Goal: Task Accomplishment & Management: Use online tool/utility

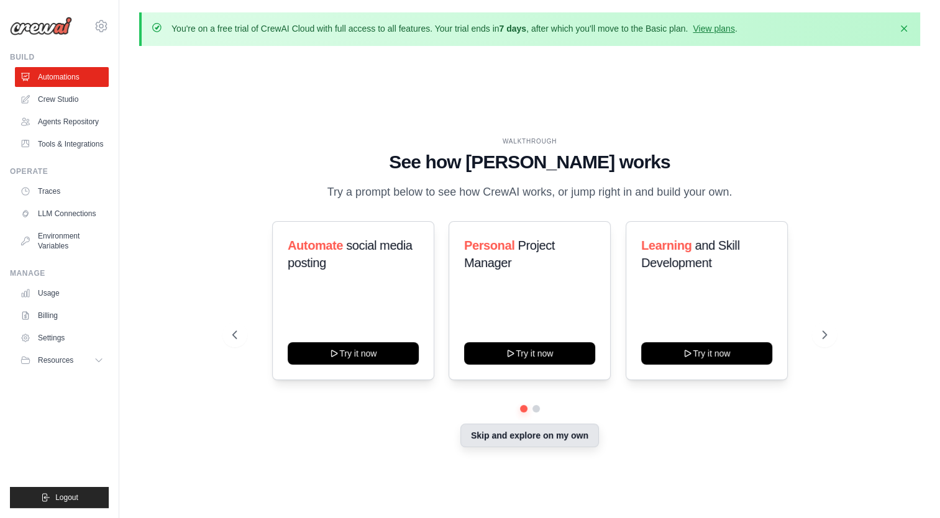
click at [521, 446] on button "Skip and explore on my own" at bounding box center [529, 436] width 139 height 24
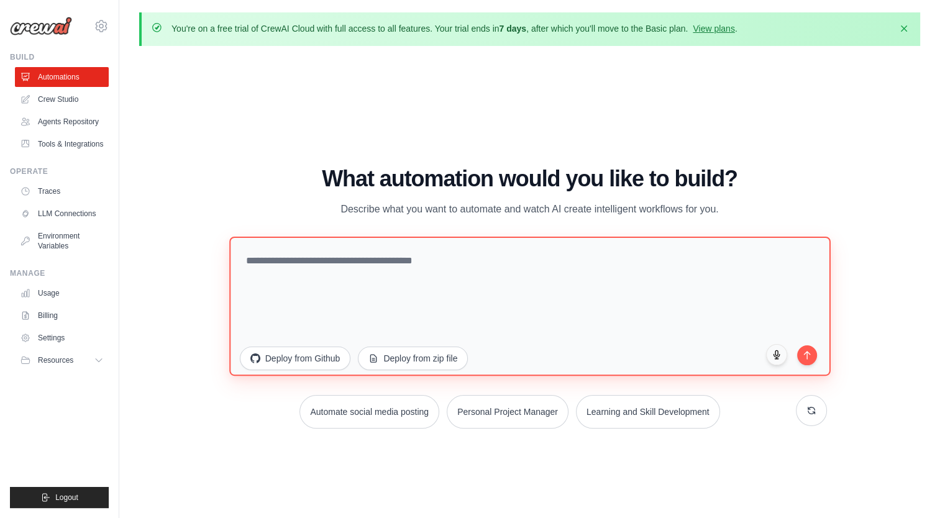
click at [426, 295] on textarea at bounding box center [529, 306] width 601 height 139
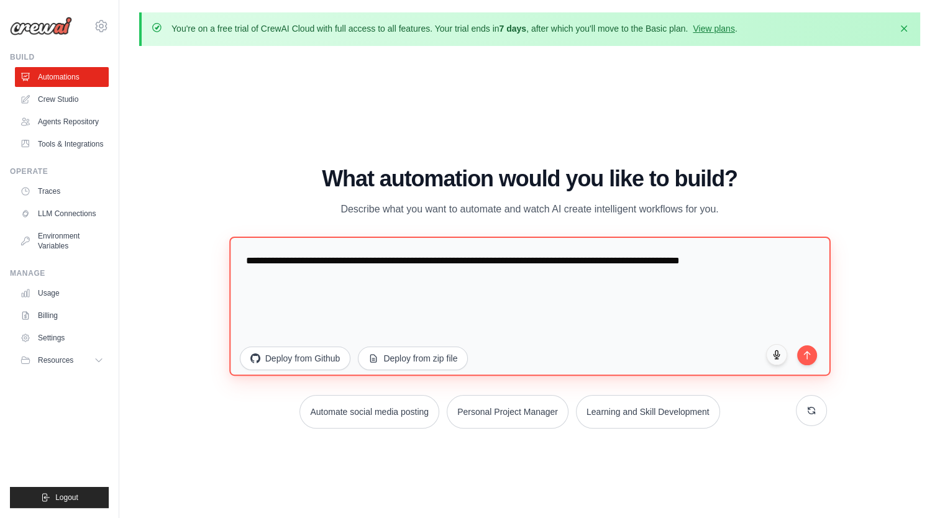
click at [785, 264] on textarea "**********" at bounding box center [529, 306] width 601 height 139
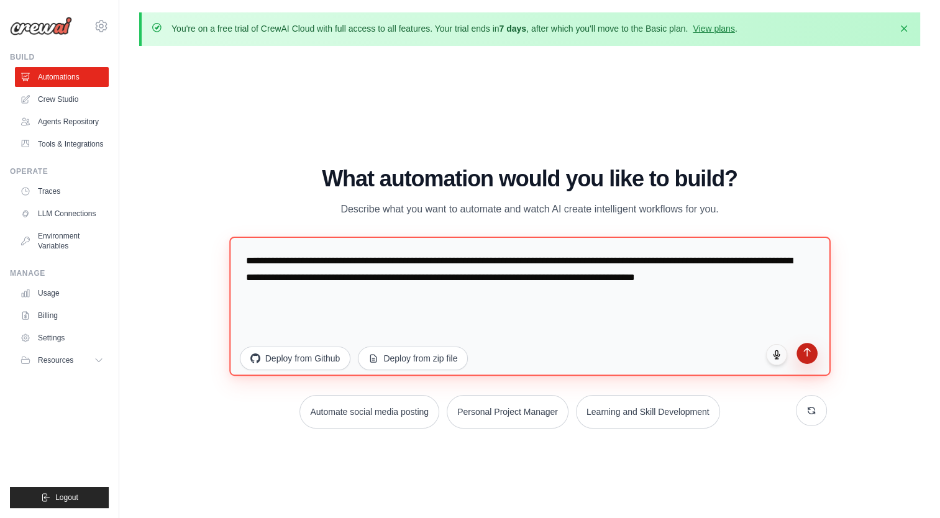
type textarea "**********"
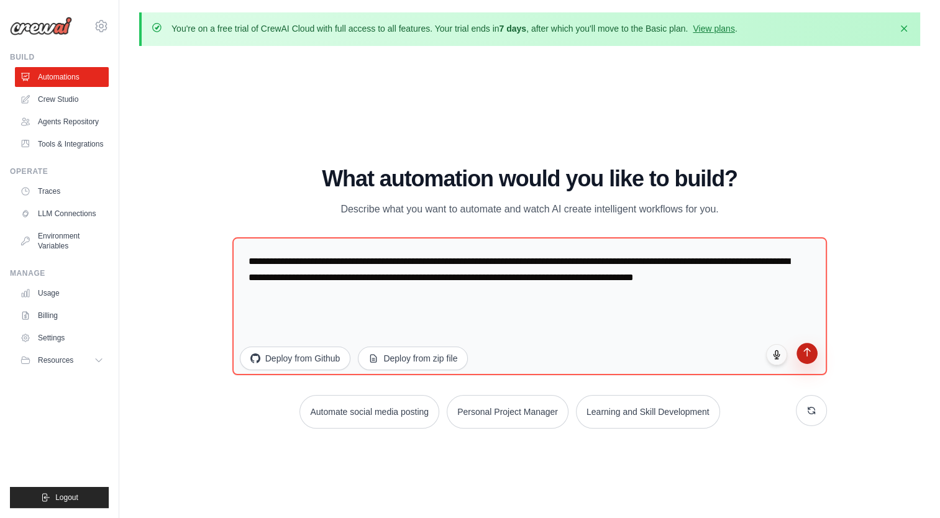
click at [807, 355] on icon "submit" at bounding box center [807, 353] width 6 height 8
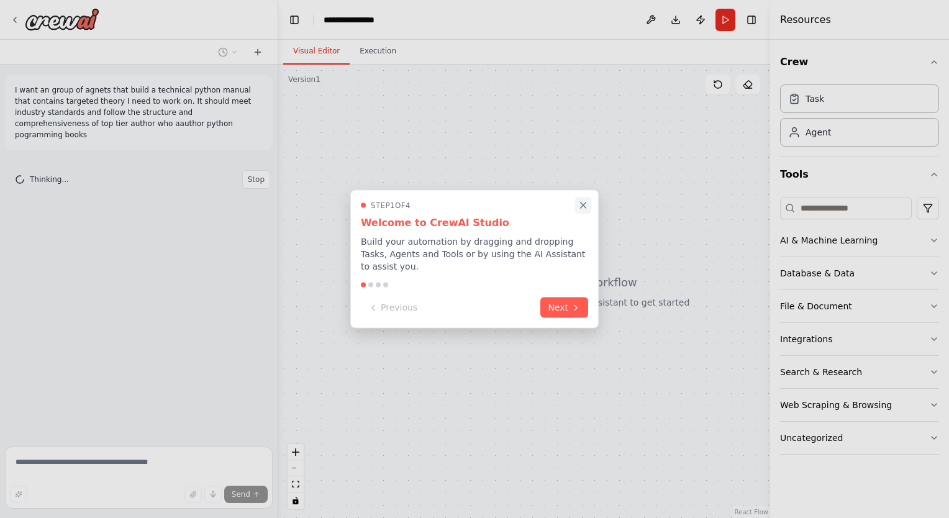
click at [584, 211] on icon "Close walkthrough" at bounding box center [583, 205] width 11 height 11
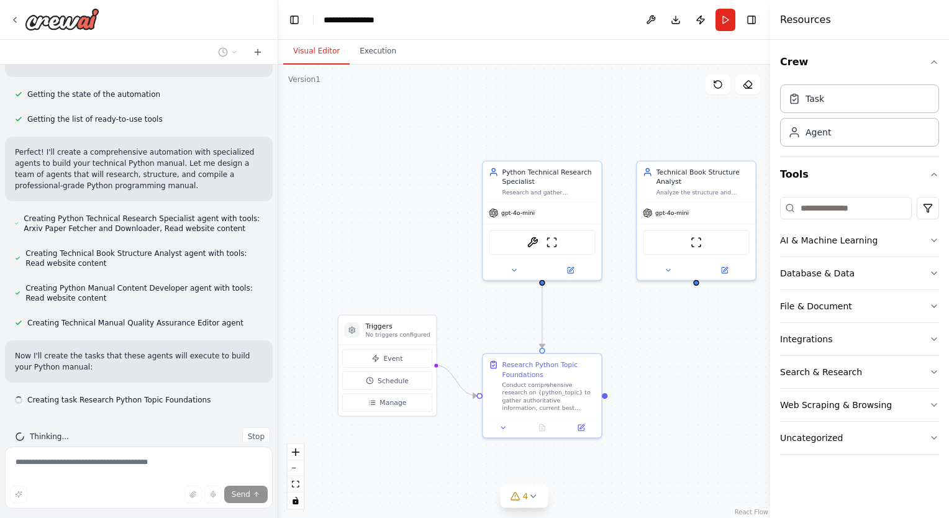
scroll to position [166, 0]
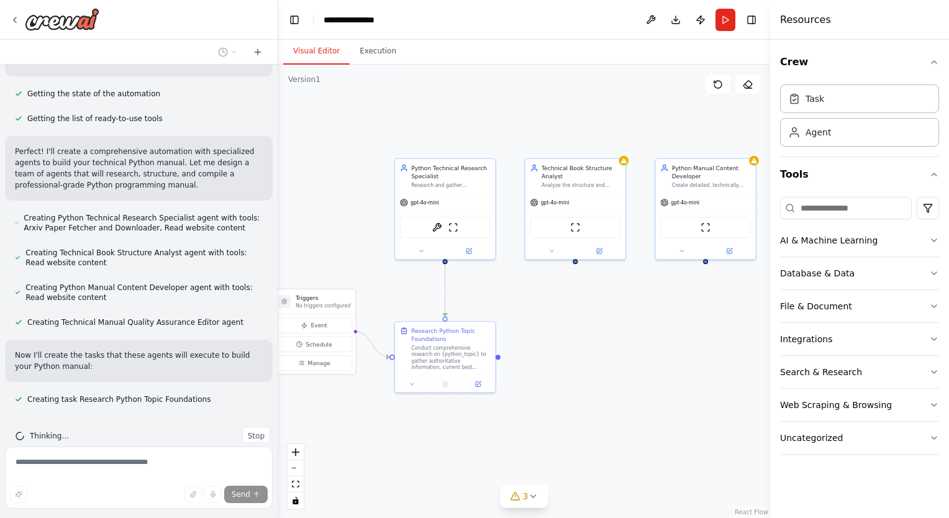
drag, startPoint x: 384, startPoint y: 264, endPoint x: 239, endPoint y: 196, distance: 160.6
click at [239, 196] on div "I want an group of agnets that build a technical python manual that contains ta…" at bounding box center [474, 259] width 949 height 518
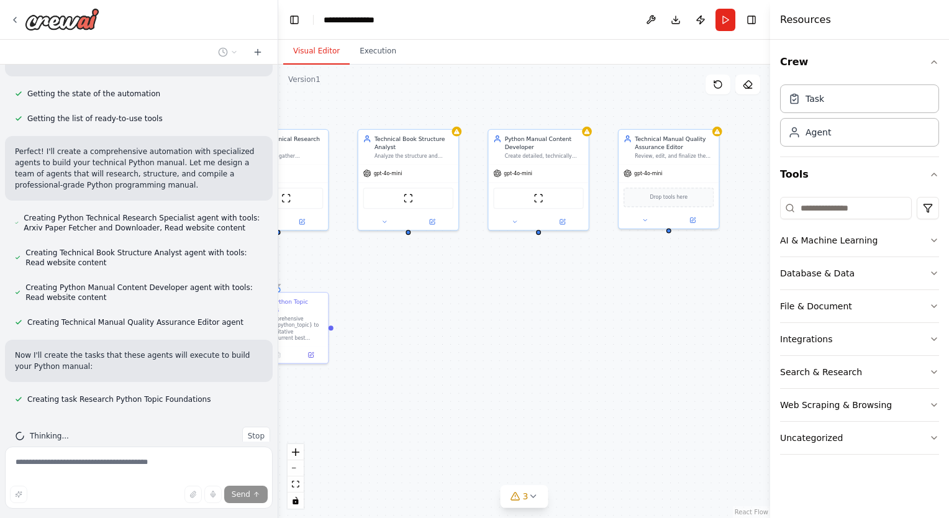
drag, startPoint x: 529, startPoint y: 248, endPoint x: 420, endPoint y: 268, distance: 111.1
click at [420, 268] on div ".deletable-edge-delete-btn { width: 20px; height: 20px; border: 0px solid #ffff…" at bounding box center [524, 292] width 492 height 454
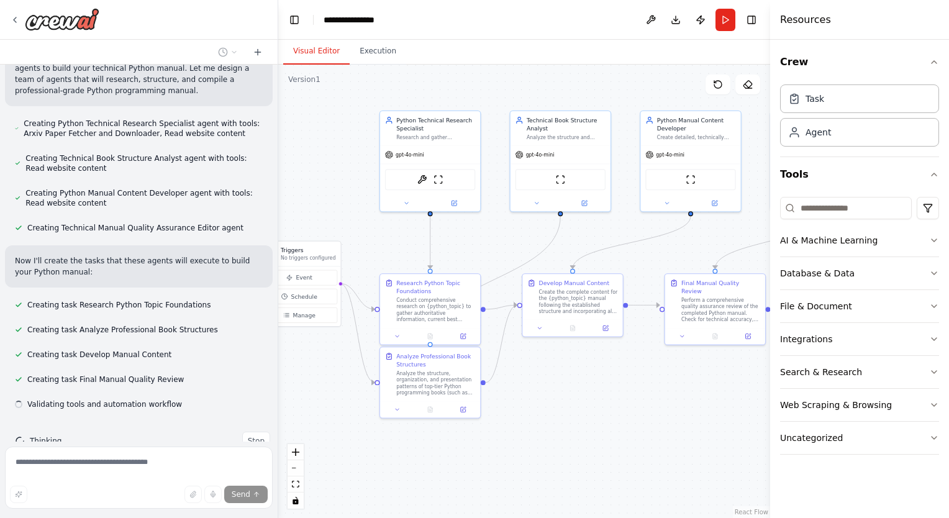
scroll to position [265, 0]
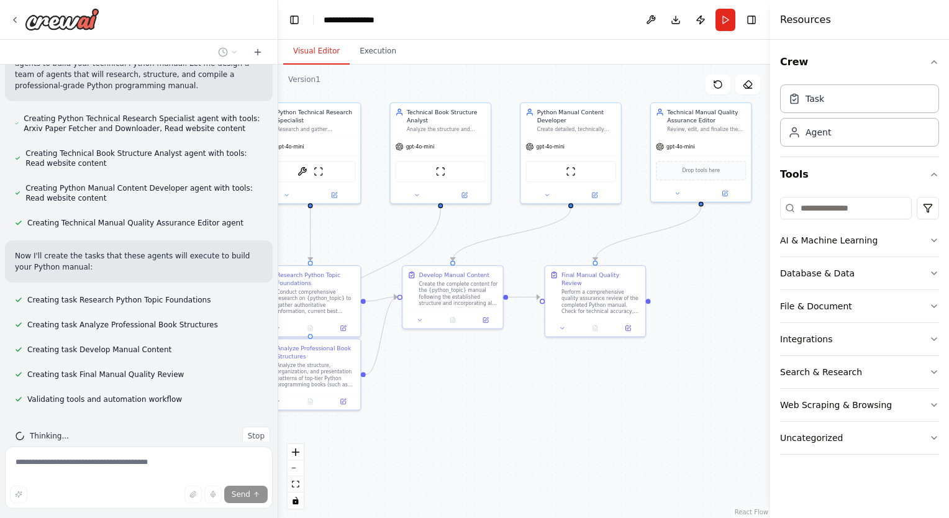
drag, startPoint x: 420, startPoint y: 268, endPoint x: 476, endPoint y: 240, distance: 62.5
click at [476, 240] on div ".deletable-edge-delete-btn { width: 20px; height: 20px; border: 0px solid #ffff…" at bounding box center [524, 292] width 492 height 454
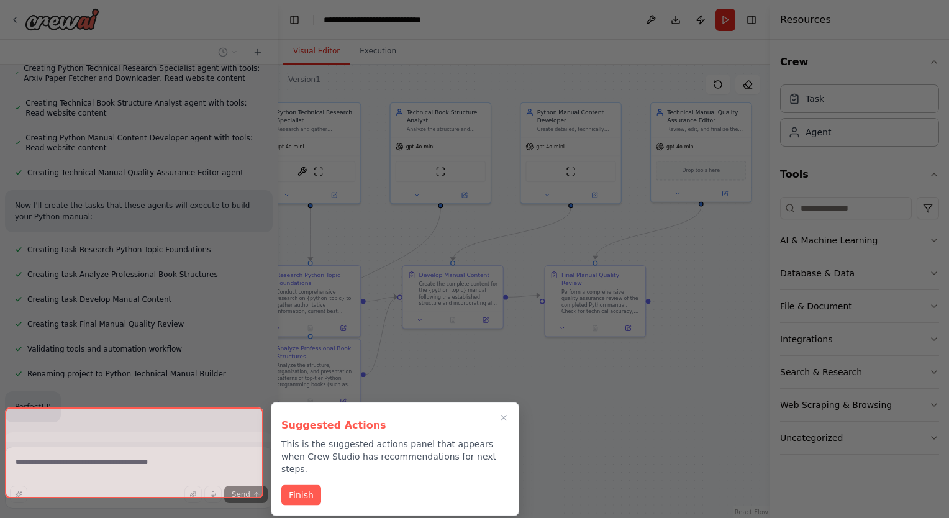
scroll to position [320, 0]
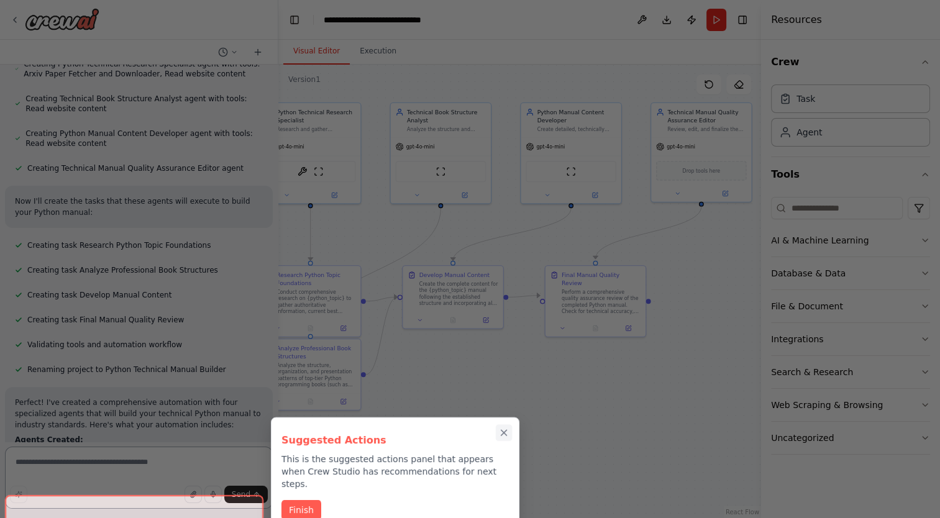
click at [504, 428] on icon "Close walkthrough" at bounding box center [503, 432] width 11 height 11
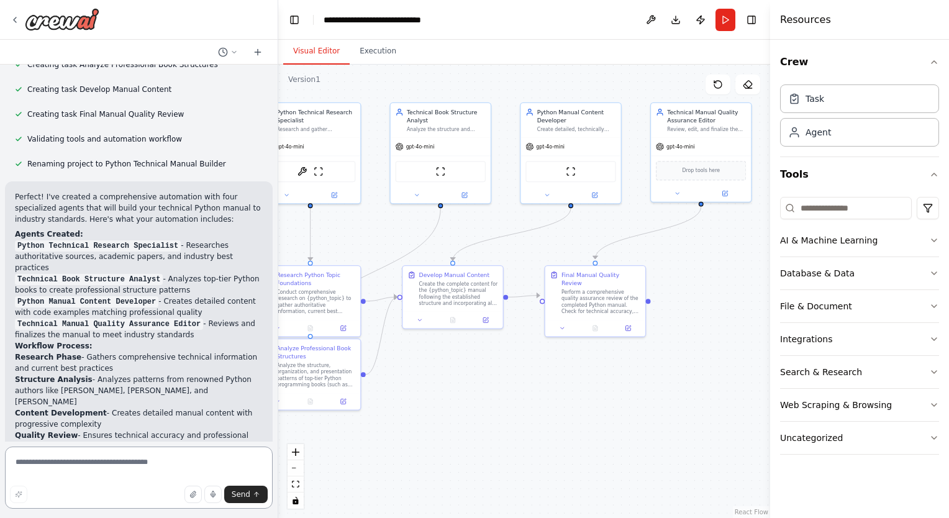
scroll to position [525, 0]
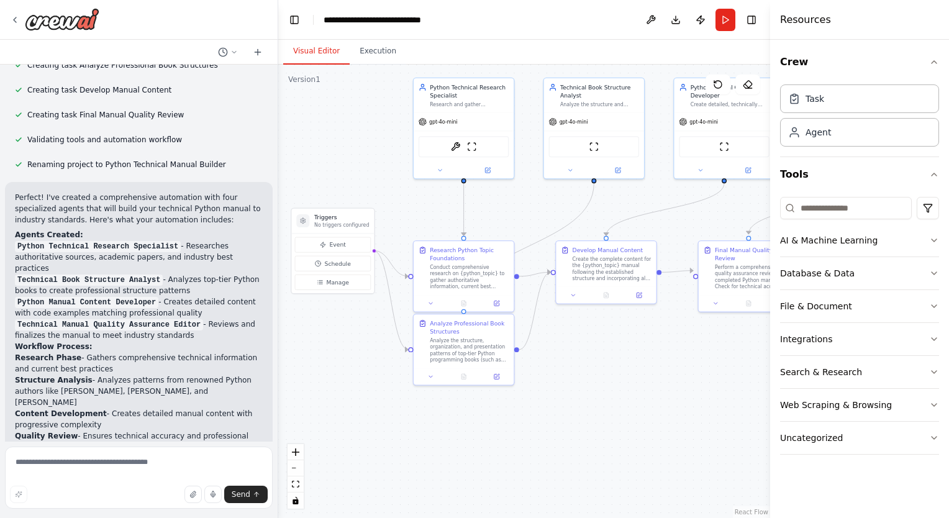
drag, startPoint x: 421, startPoint y: 404, endPoint x: 747, endPoint y: 365, distance: 327.9
click at [747, 365] on div ".deletable-edge-delete-btn { width: 20px; height: 20px; border: 0px solid #ffff…" at bounding box center [524, 292] width 492 height 454
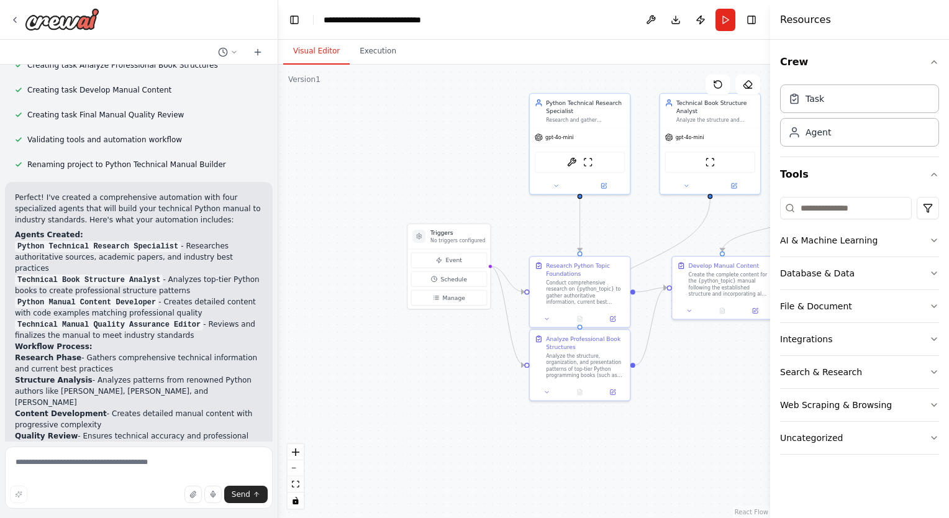
drag, startPoint x: 526, startPoint y: 363, endPoint x: 441, endPoint y: 394, distance: 90.0
click at [441, 394] on div ".deletable-edge-delete-btn { width: 20px; height: 20px; border: 0px solid #ffff…" at bounding box center [524, 292] width 492 height 454
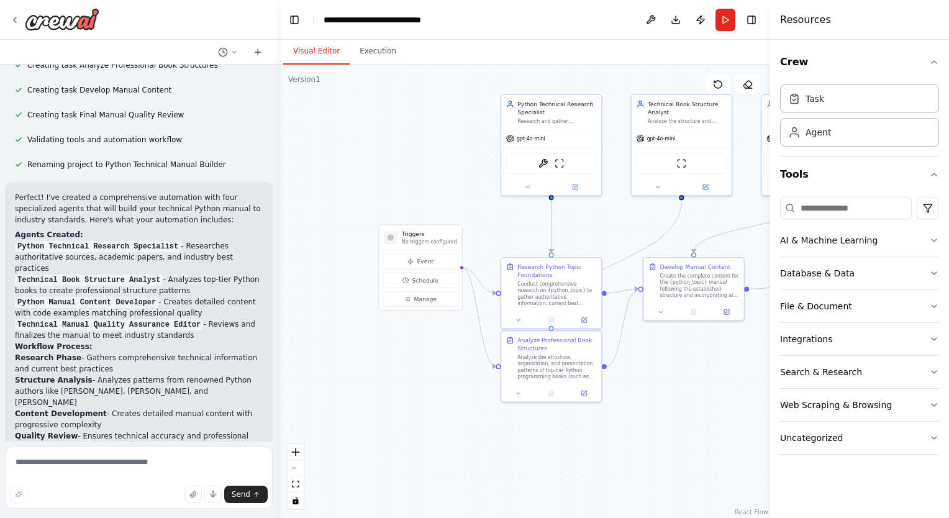
scroll to position [793, 0]
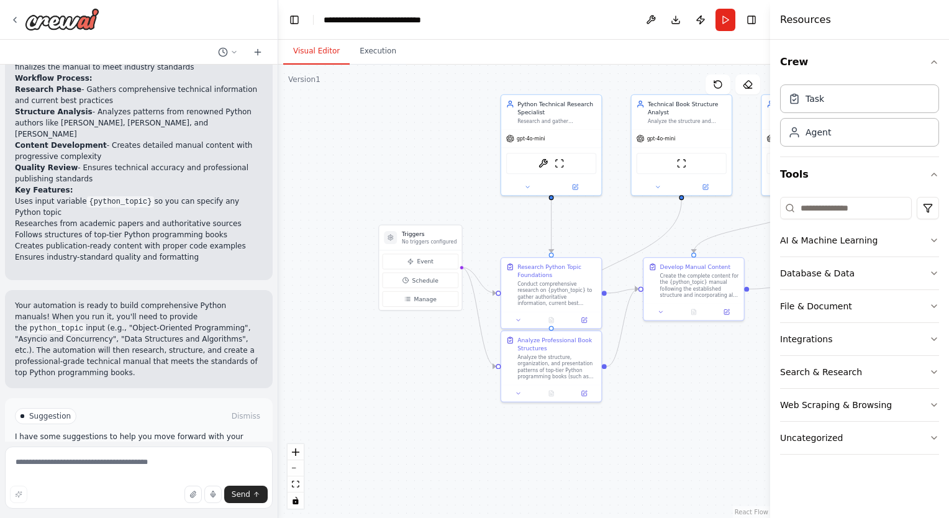
click at [158, 464] on span "Run Automation" at bounding box center [144, 469] width 60 height 10
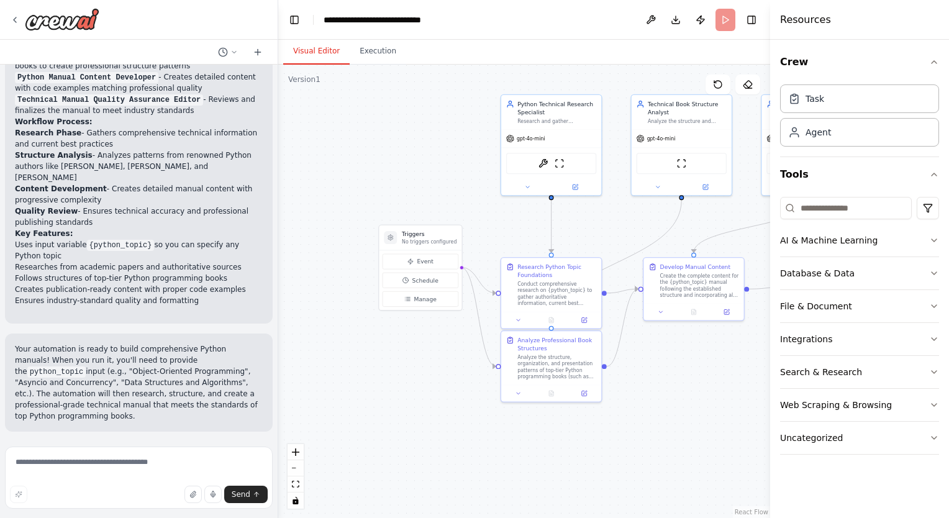
scroll to position [693, 0]
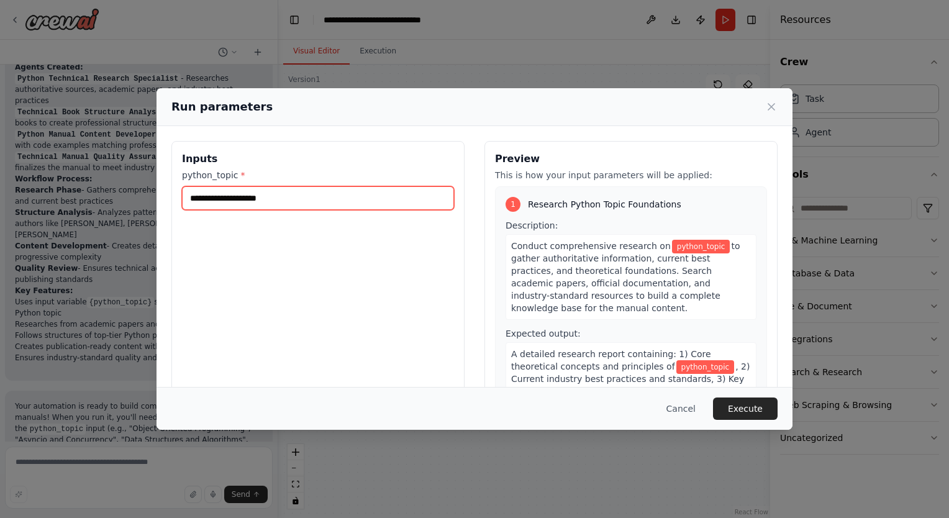
click at [362, 201] on input "python_topic *" at bounding box center [318, 198] width 272 height 24
click at [769, 109] on icon at bounding box center [771, 107] width 6 height 6
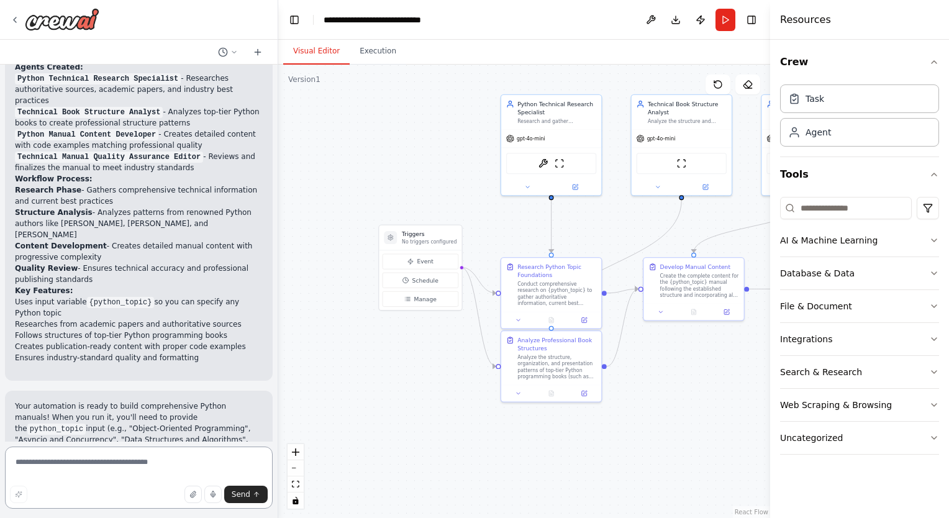
click at [155, 455] on textarea at bounding box center [139, 478] width 268 height 62
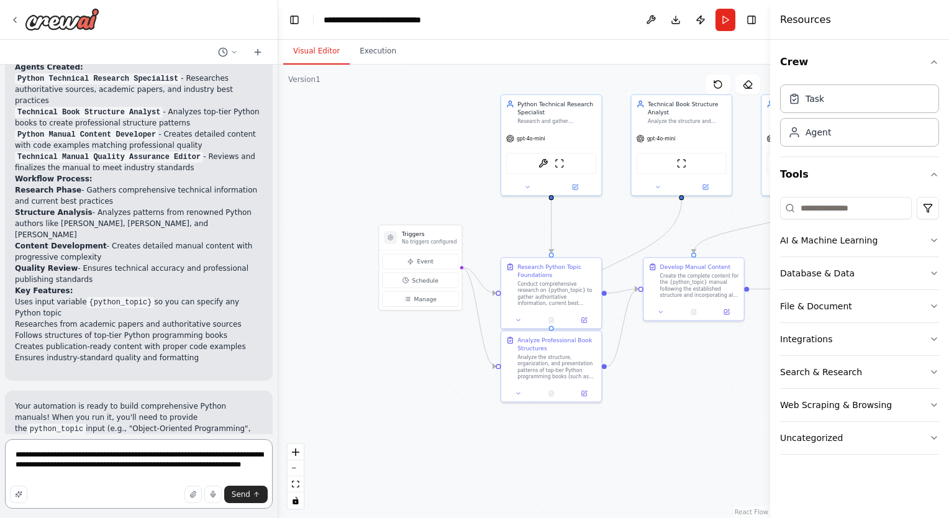
scroll to position [700, 0]
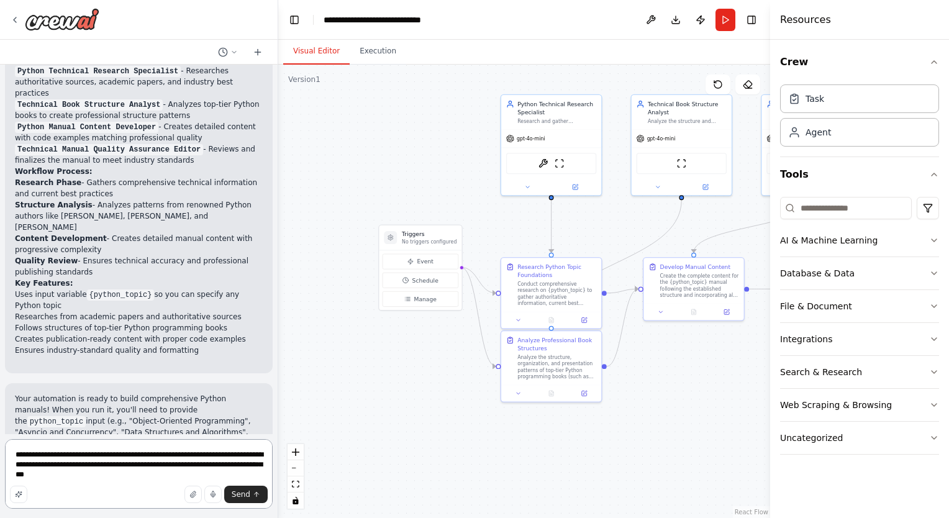
type textarea "**********"
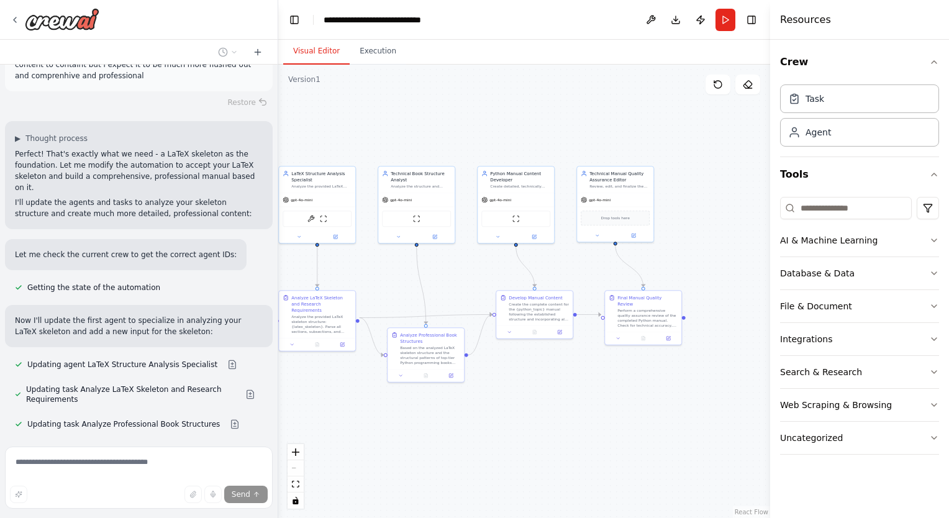
scroll to position [1159, 0]
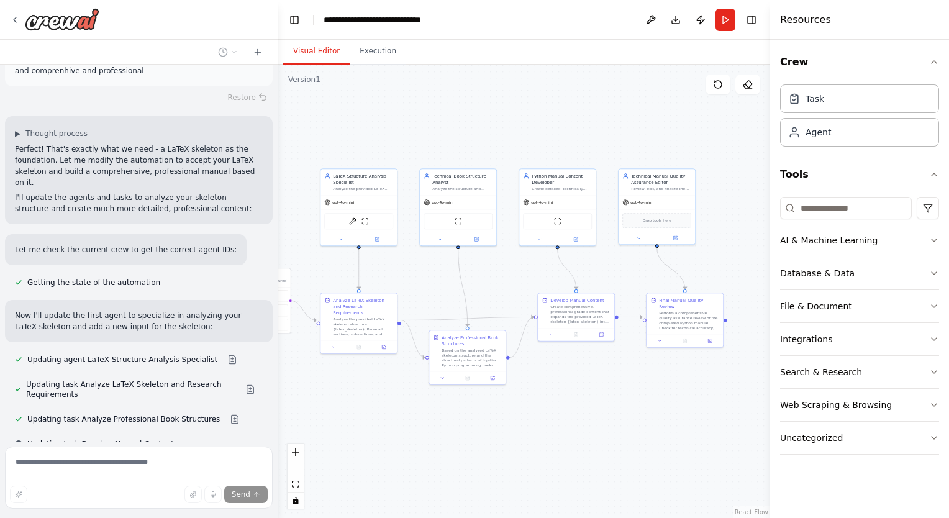
drag, startPoint x: 647, startPoint y: 271, endPoint x: 503, endPoint y: 281, distance: 144.5
click at [503, 281] on div ".deletable-edge-delete-btn { width: 20px; height: 20px; border: 0px solid #ffff…" at bounding box center [524, 292] width 492 height 454
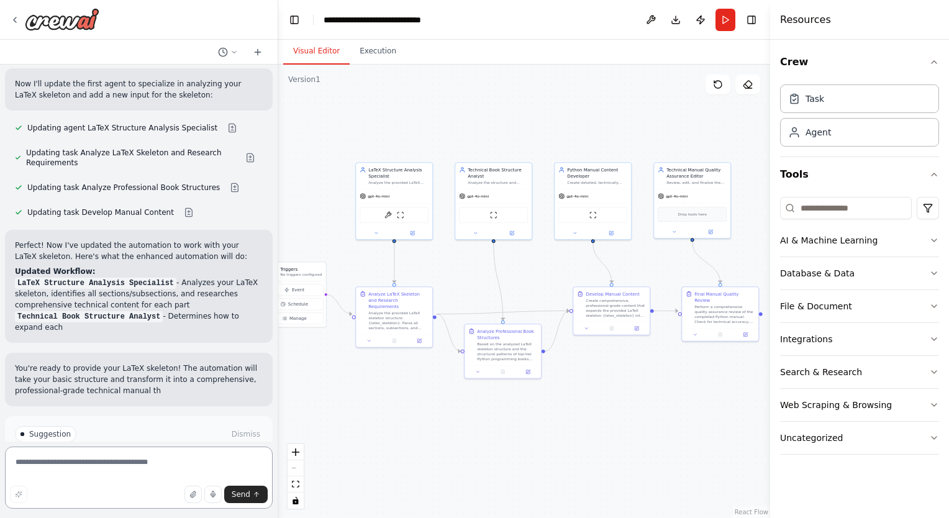
drag, startPoint x: 503, startPoint y: 281, endPoint x: 527, endPoint y: 276, distance: 24.9
click at [527, 276] on div ".deletable-edge-delete-btn { width: 20px; height: 20px; border: 0px solid #ffff…" at bounding box center [524, 292] width 492 height 454
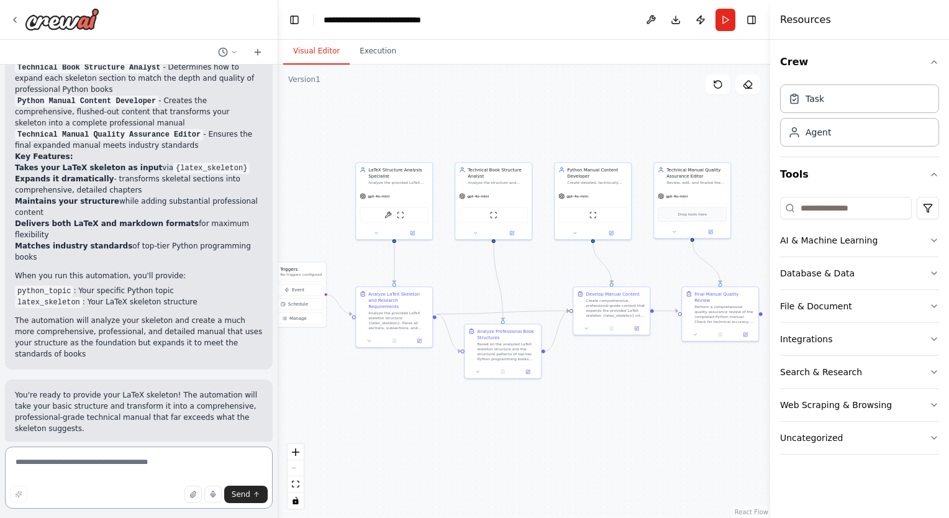
scroll to position [1651, 0]
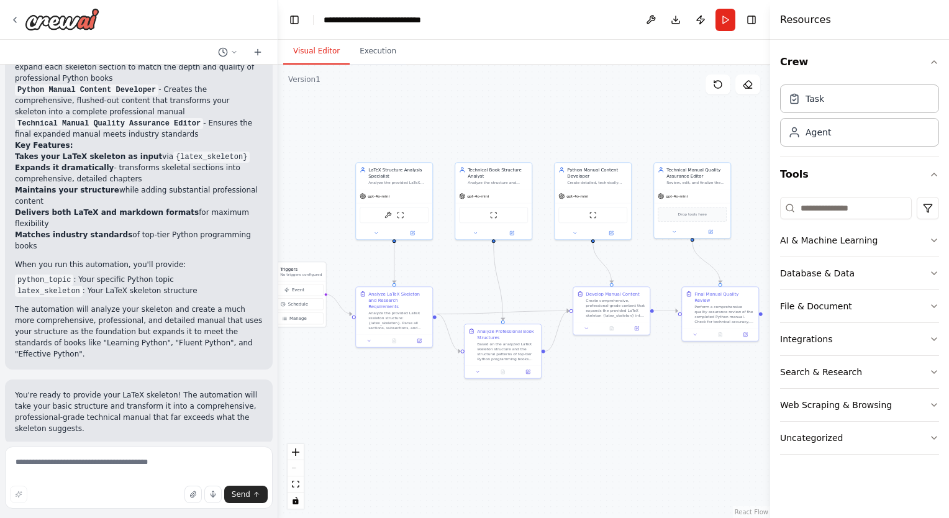
click at [176, 515] on button "Run Automation" at bounding box center [139, 525] width 248 height 20
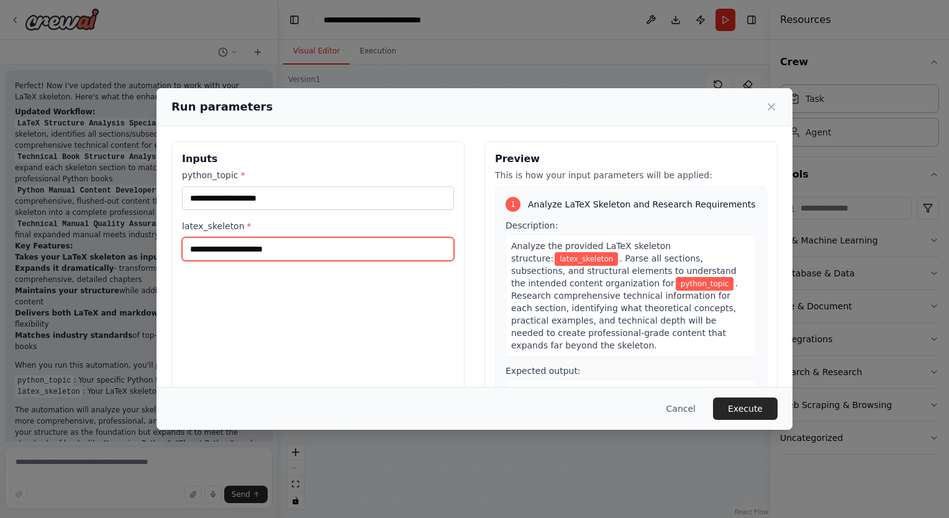
click at [254, 247] on input "latex_skeleton *" at bounding box center [318, 249] width 272 height 24
paste input "**********"
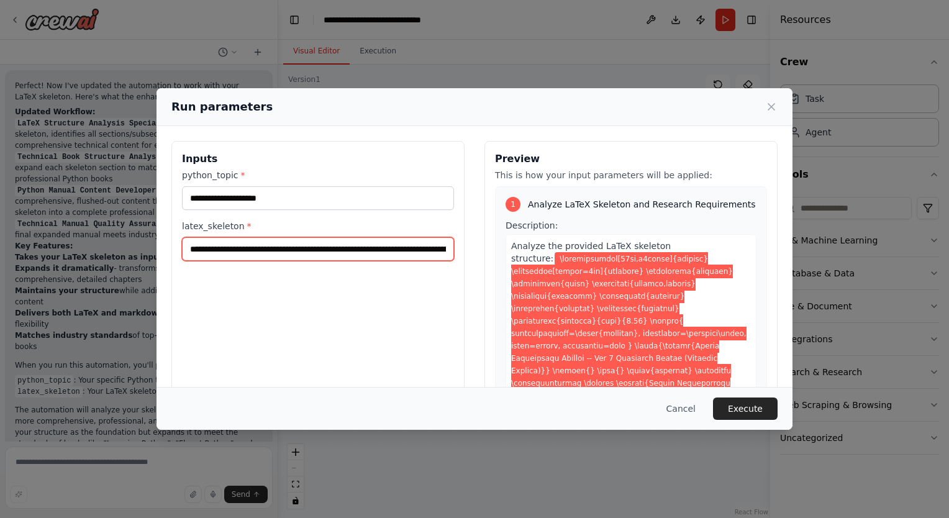
scroll to position [0, 35204]
type input "**********"
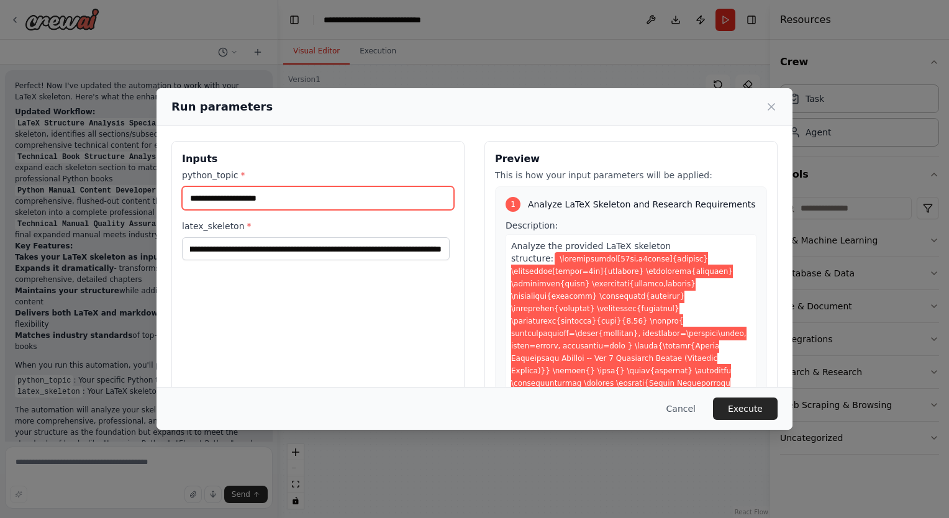
scroll to position [0, 0]
click at [326, 201] on input "python_topic *" at bounding box center [318, 198] width 272 height 24
type input "**********"
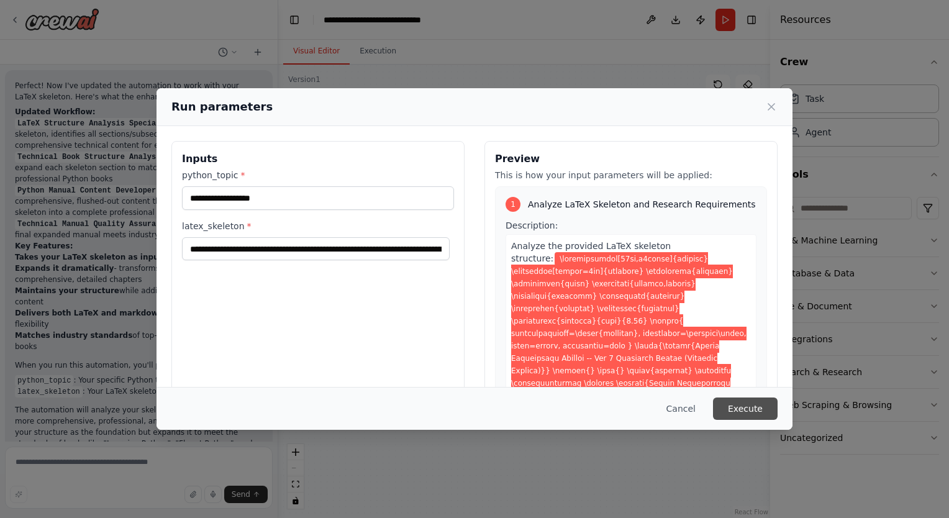
click at [741, 414] on button "Execute" at bounding box center [745, 409] width 65 height 22
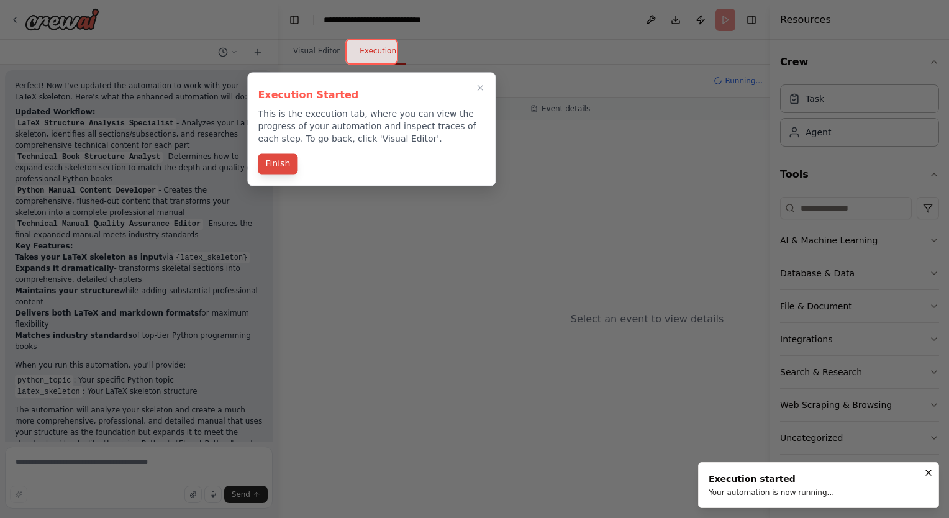
click at [276, 160] on button "Finish" at bounding box center [278, 163] width 40 height 21
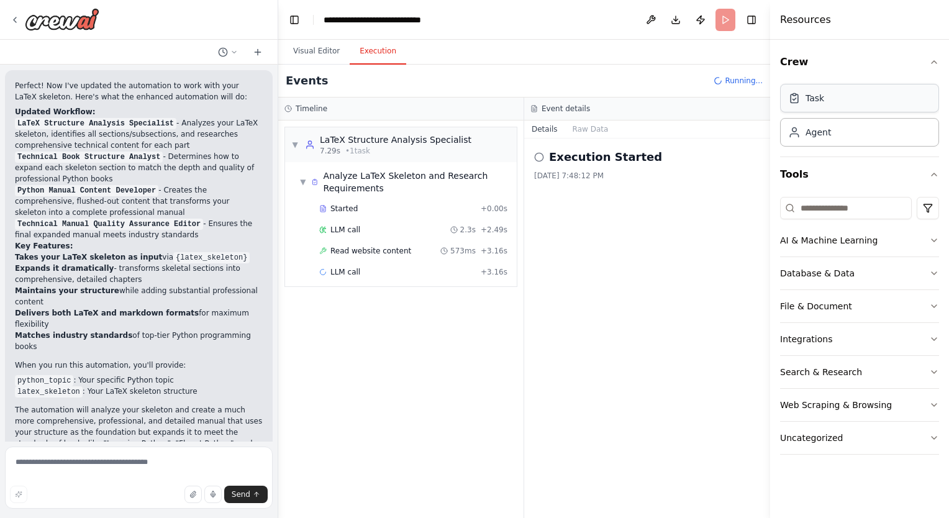
click at [885, 108] on div "Task" at bounding box center [859, 98] width 159 height 29
click at [875, 137] on div "Agent" at bounding box center [859, 131] width 159 height 29
click at [306, 180] on span "▼" at bounding box center [303, 182] width 6 height 10
click at [306, 180] on span "▶" at bounding box center [303, 182] width 6 height 10
click at [302, 147] on div "▼ LaTeX Structure Analysis Specialist 7.29s • 1 task" at bounding box center [381, 145] width 180 height 22
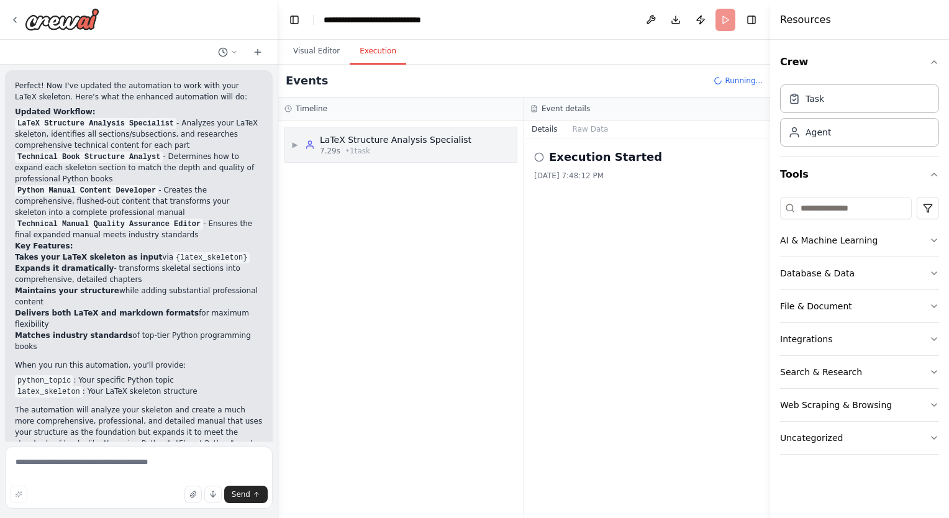
click at [302, 147] on div "▶ LaTeX Structure Analysis Specialist 7.29s • 1 task" at bounding box center [381, 145] width 180 height 22
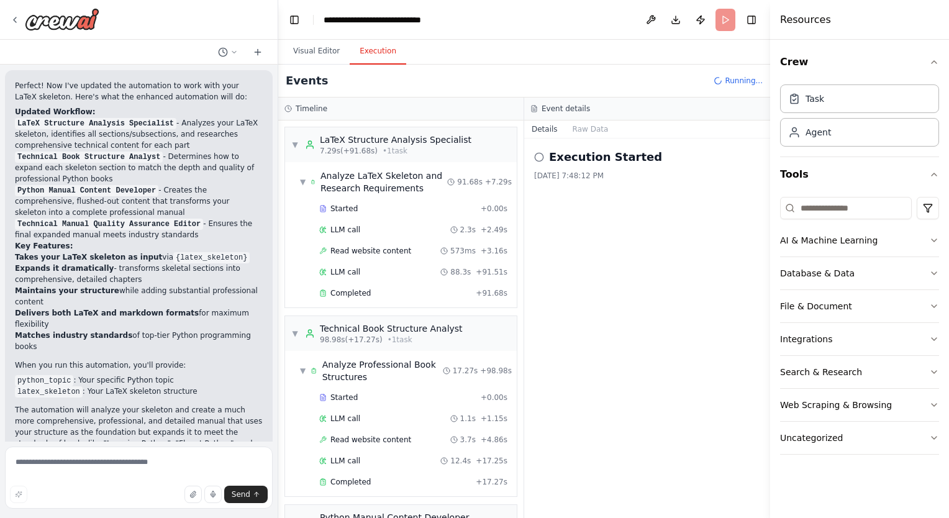
scroll to position [1651, 0]
